Goal: Task Accomplishment & Management: Use online tool/utility

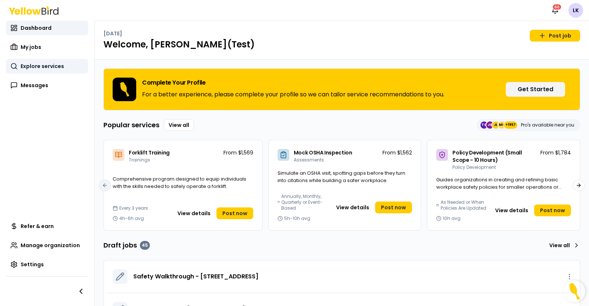
click at [47, 66] on span "Explore services" at bounding box center [42, 66] width 43 height 7
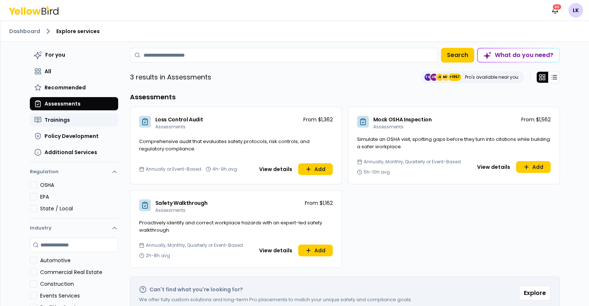
click at [90, 124] on button "Trainings" at bounding box center [74, 119] width 88 height 13
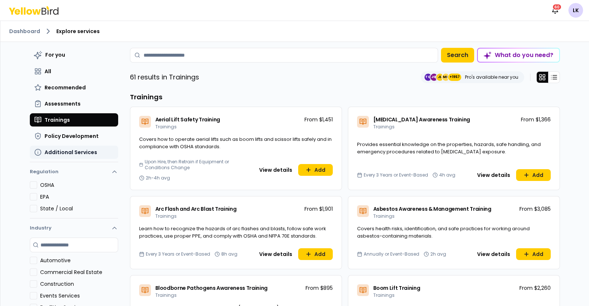
click at [65, 150] on span "Additional Services" at bounding box center [71, 152] width 53 height 7
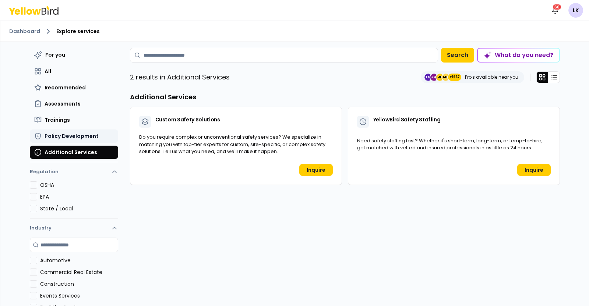
click at [91, 137] on span "Policy Development" at bounding box center [72, 136] width 54 height 7
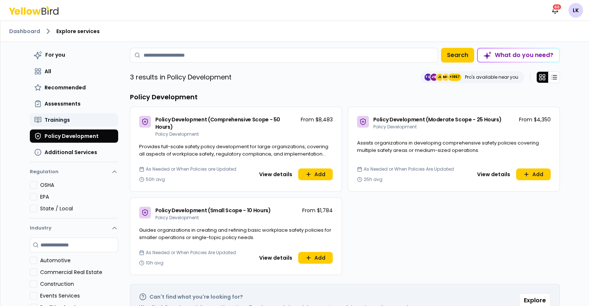
click at [64, 116] on span "Trainings" at bounding box center [57, 119] width 25 height 7
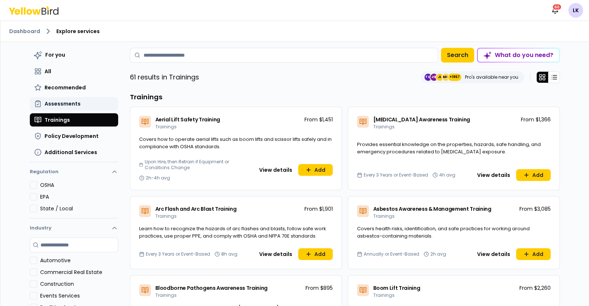
click at [76, 99] on button "Assessments" at bounding box center [74, 103] width 88 height 13
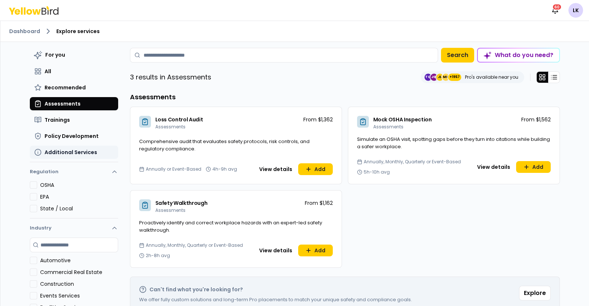
click at [80, 155] on span "Additional Services" at bounding box center [71, 152] width 53 height 7
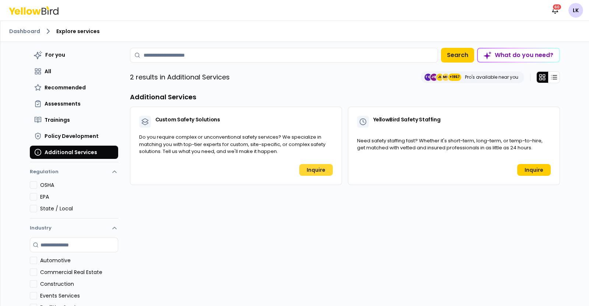
click at [306, 171] on link "Inquire" at bounding box center [316, 170] width 34 height 12
click at [103, 103] on button "Assessments" at bounding box center [74, 103] width 88 height 13
